Goal: Task Accomplishment & Management: Use online tool/utility

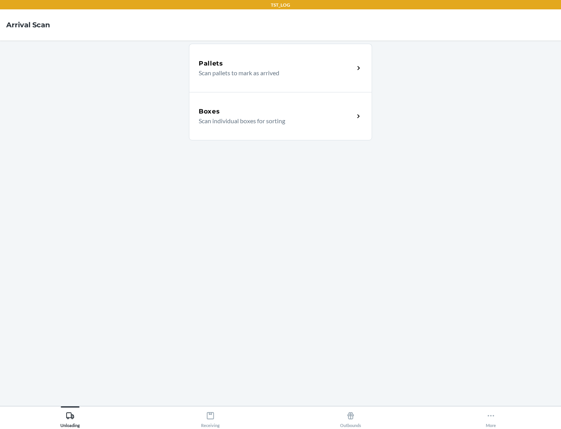
click at [276, 111] on div "Boxes" at bounding box center [276, 111] width 155 height 9
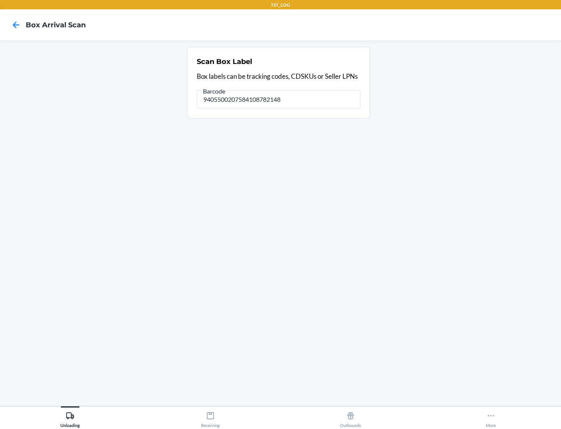
type input "9405500207584108782148"
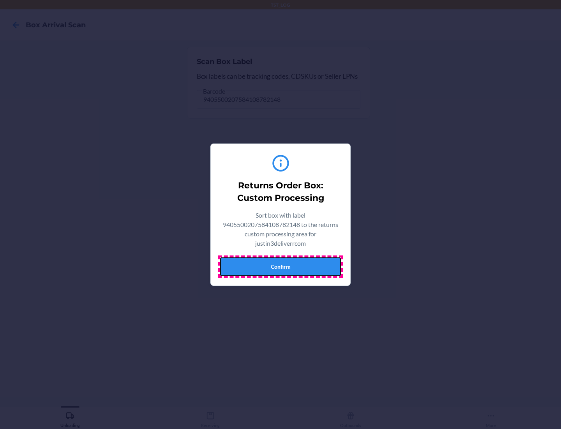
click at [281, 266] on button "Confirm" at bounding box center [280, 266] width 121 height 19
